Goal: Task Accomplishment & Management: Use online tool/utility

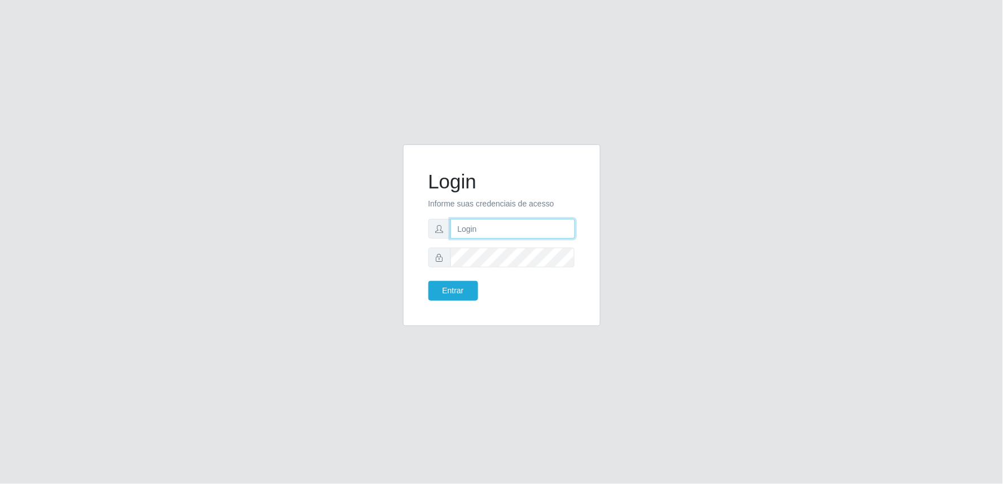
drag, startPoint x: 0, startPoint y: 0, endPoint x: 509, endPoint y: 229, distance: 557.8
click at [509, 229] on input "text" at bounding box center [512, 229] width 125 height 20
type input "[EMAIL_ADDRESS][PERSON_NAME][DOMAIN_NAME]"
click at [428, 281] on button "Entrar" at bounding box center [453, 291] width 50 height 20
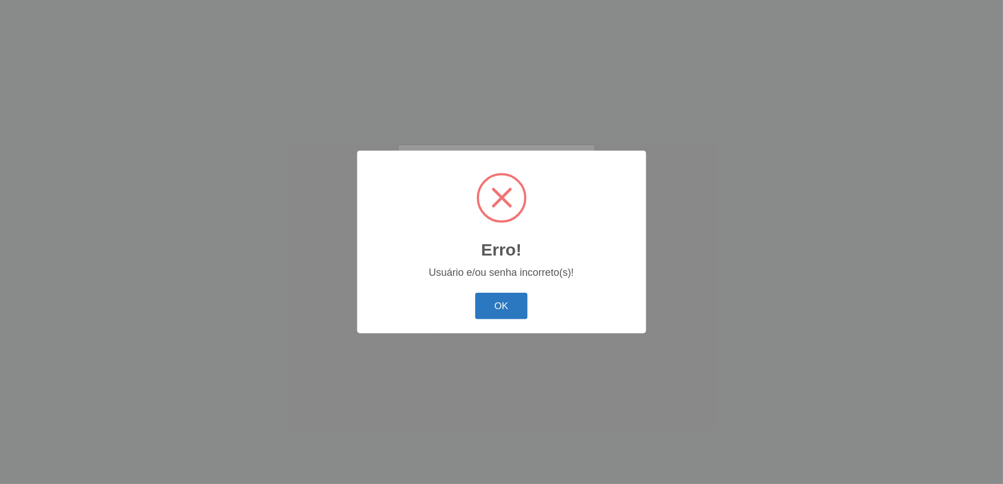
click at [499, 309] on button "OK" at bounding box center [501, 306] width 52 height 27
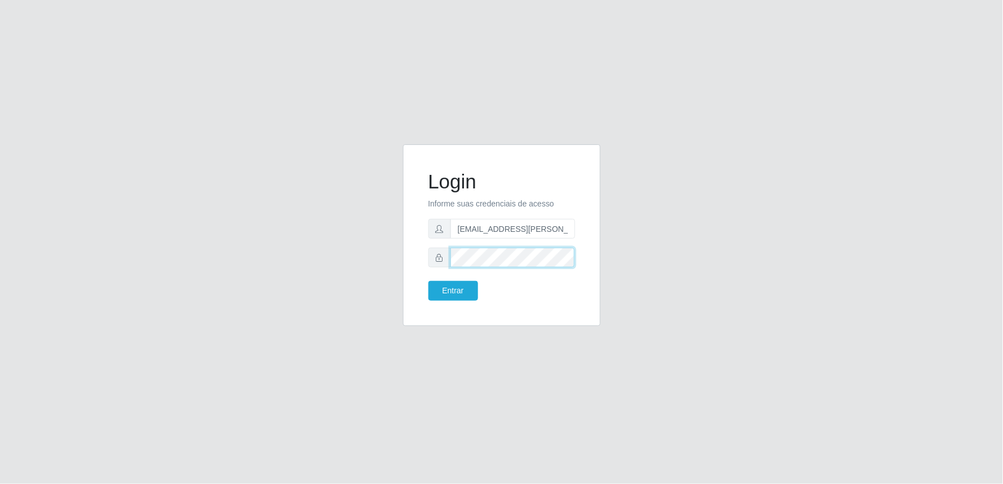
click at [428, 281] on button "Entrar" at bounding box center [453, 291] width 50 height 20
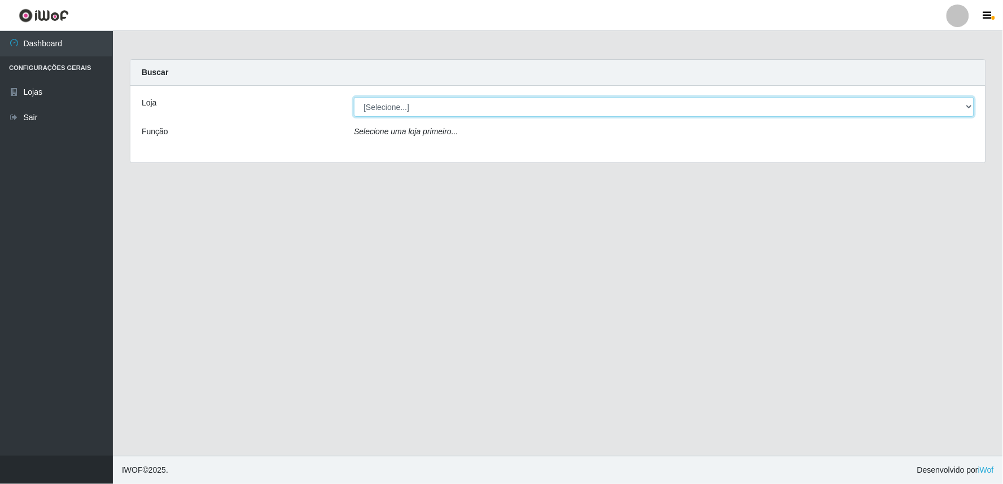
click at [967, 105] on select "[Selecione...] Queiroz Atacadão - Ceará Mirim" at bounding box center [664, 107] width 620 height 20
select select "465"
click at [354, 97] on select "[Selecione...] Queiroz Atacadão - Ceará Mirim" at bounding box center [664, 107] width 620 height 20
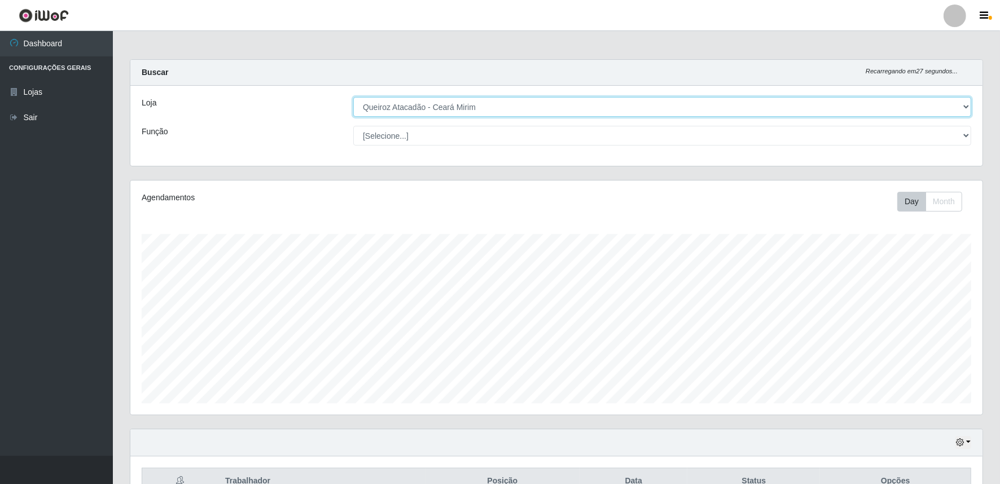
scroll to position [64, 0]
